Goal: Task Accomplishment & Management: Manage account settings

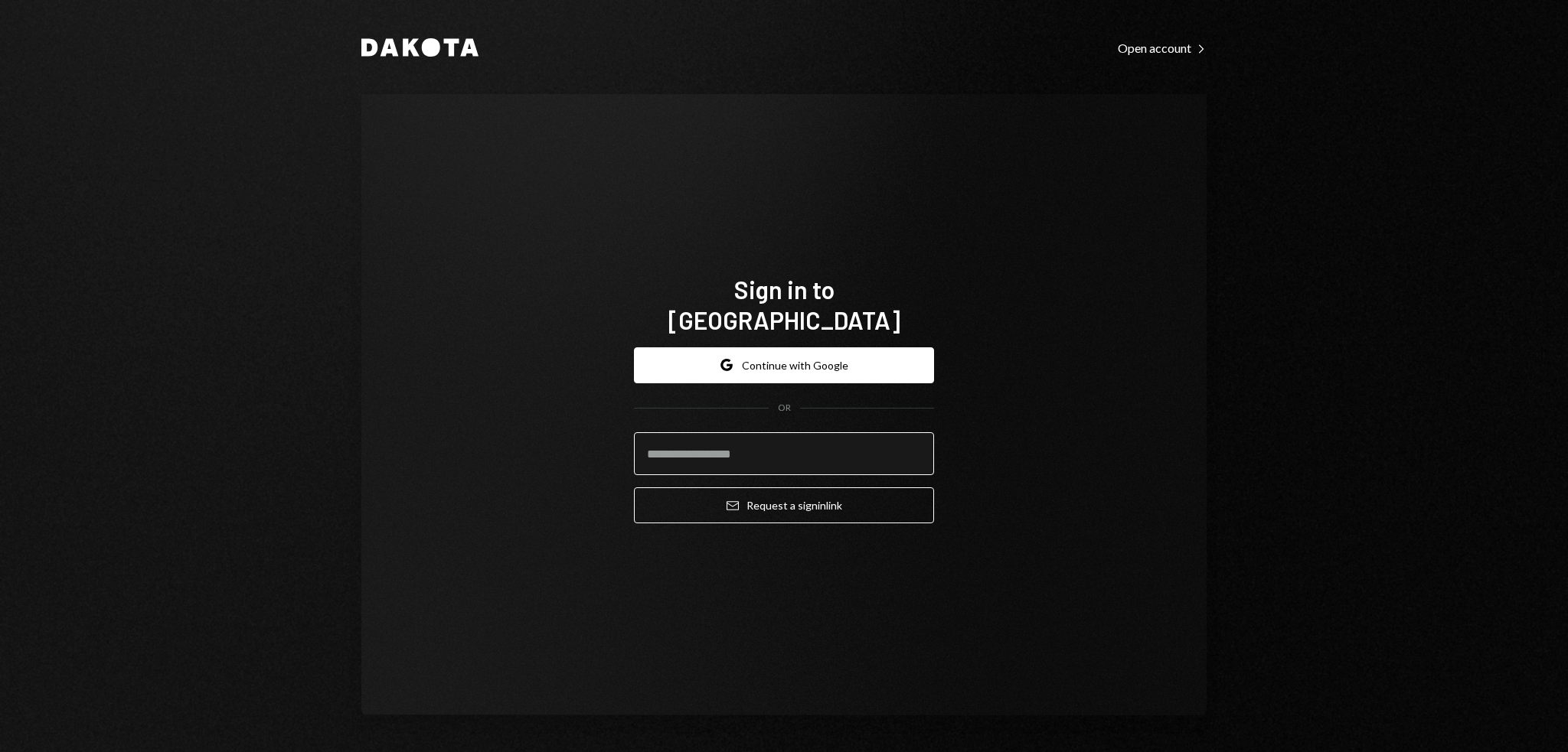
click at [778, 437] on input "email" at bounding box center [783, 454] width 300 height 42
type input "**********"
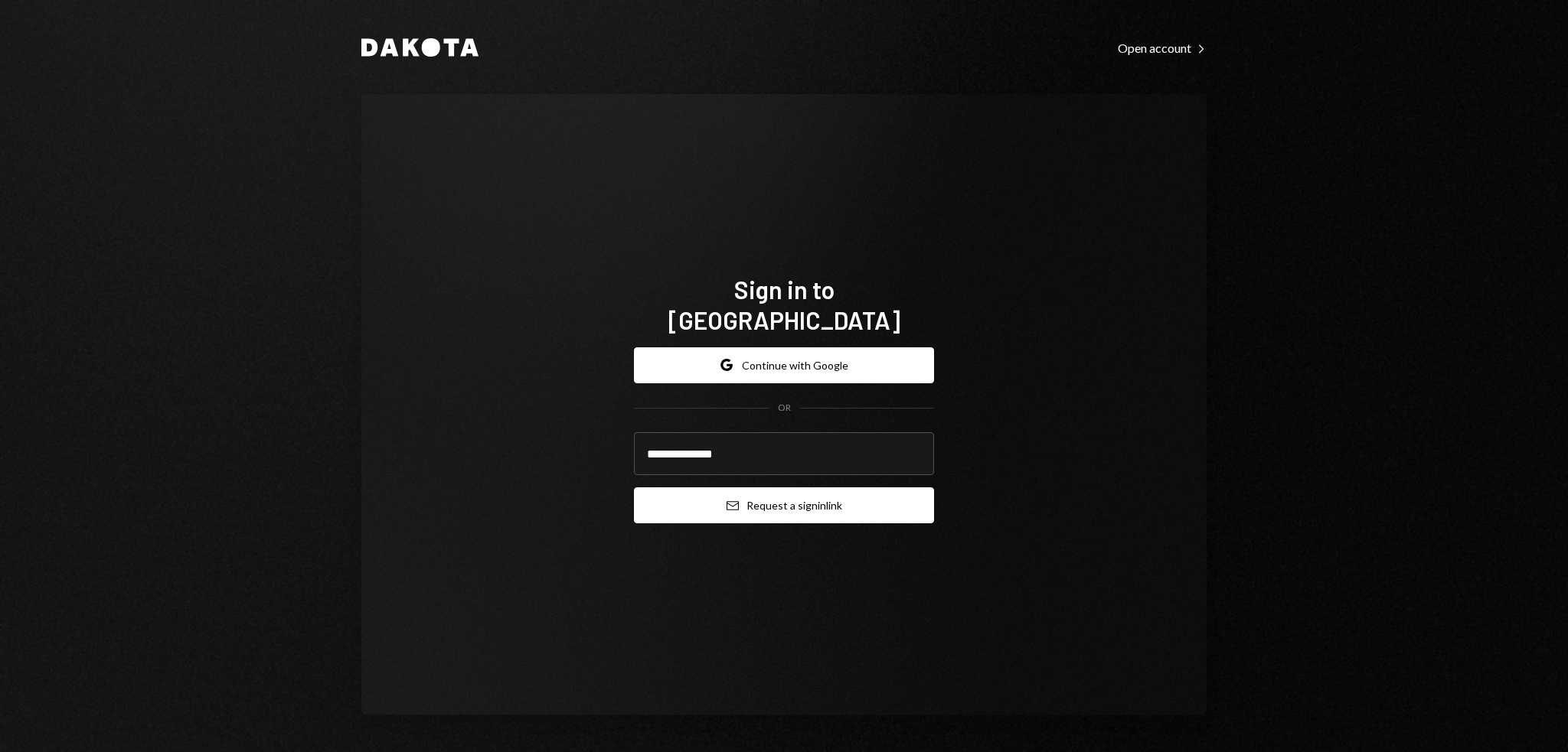
click at [748, 487] on button "Email Request a sign in link" at bounding box center [783, 505] width 300 height 36
